Goal: Communication & Community: Ask a question

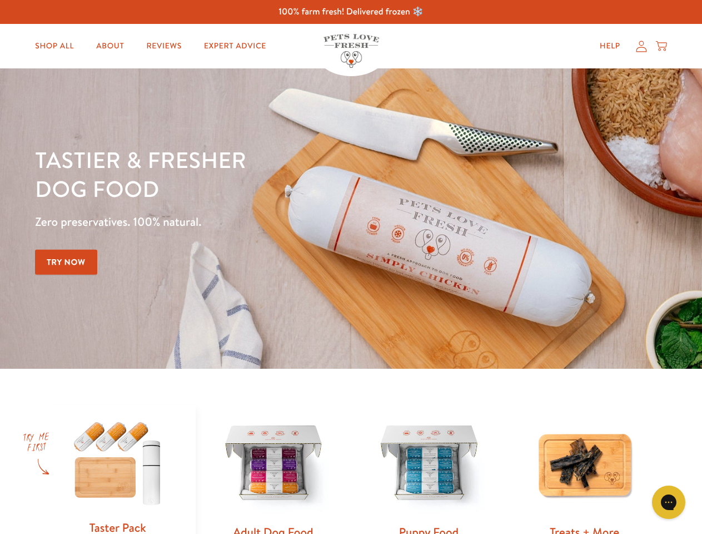
click at [351, 267] on div "Tastier & fresher dog food Zero preservatives. 100% natural. Try Now" at bounding box center [245, 218] width 421 height 147
click at [669, 502] on icon "Gorgias live chat" at bounding box center [668, 501] width 11 height 11
